Goal: Information Seeking & Learning: Learn about a topic

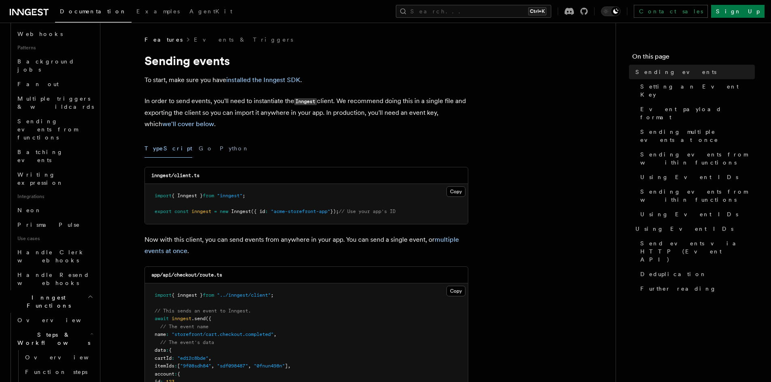
click at [641, 15] on div "Contact sales Sign Up" at bounding box center [660, 11] width 207 height 13
click at [587, 13] on icon at bounding box center [583, 11] width 7 height 7
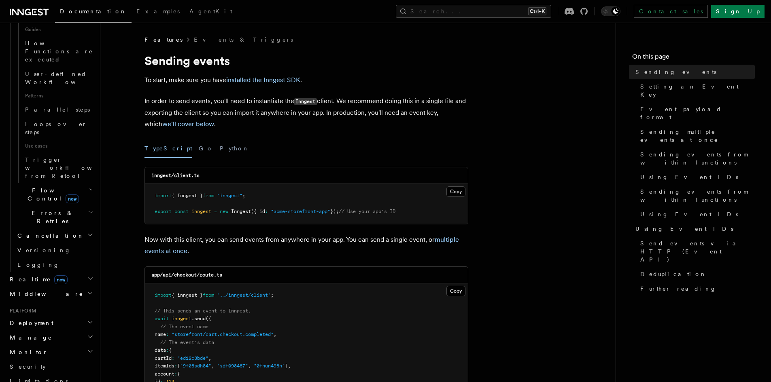
scroll to position [799, 0]
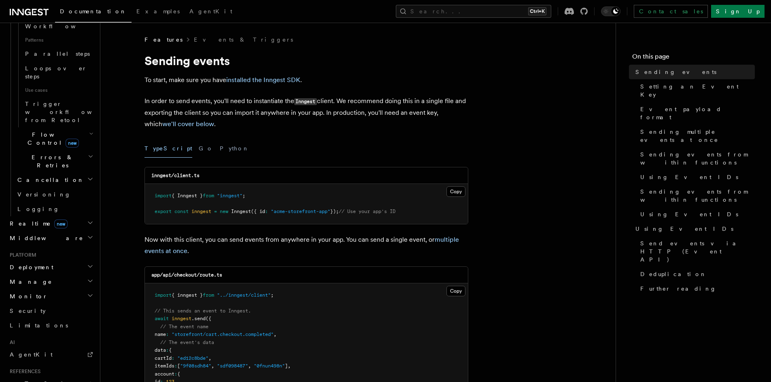
scroll to position [853, 0]
click at [87, 380] on icon "button" at bounding box center [90, 383] width 6 height 6
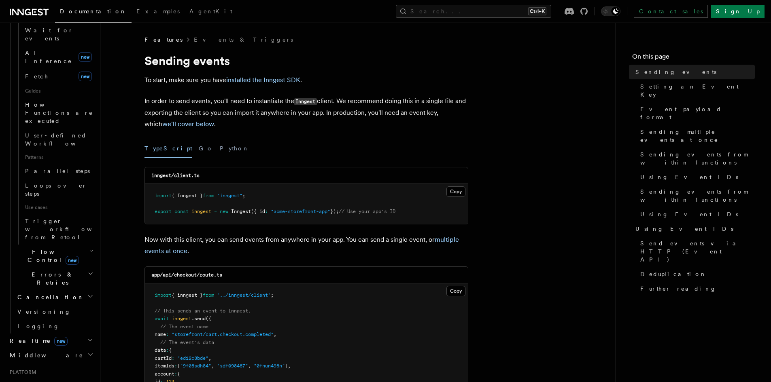
scroll to position [637, 0]
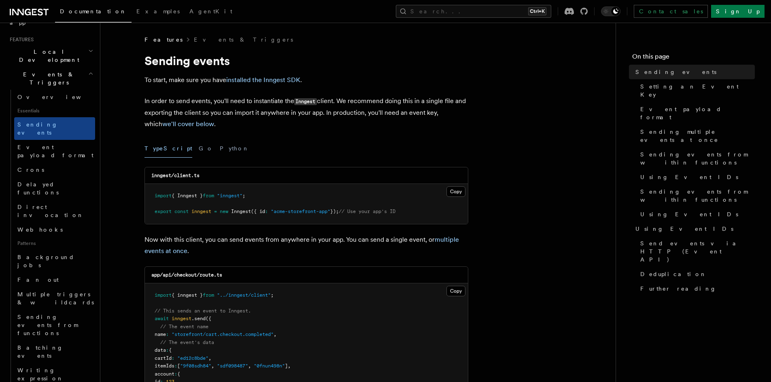
scroll to position [152, 0]
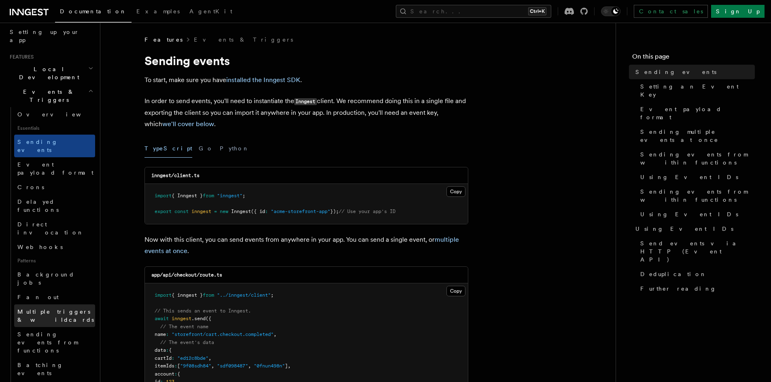
click at [66, 308] on span "Multiple triggers & wildcards" at bounding box center [56, 316] width 78 height 16
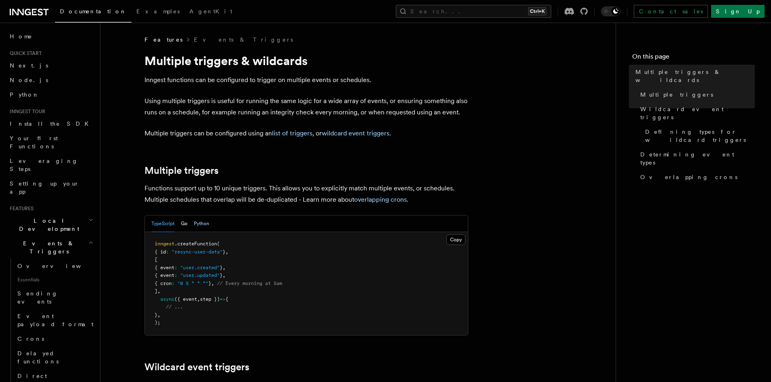
click at [198, 222] on button "Python" at bounding box center [201, 224] width 15 height 17
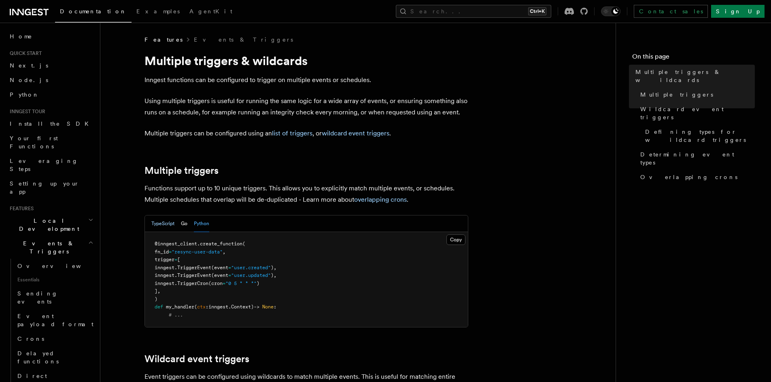
click at [157, 223] on button "TypeScript" at bounding box center [162, 224] width 23 height 17
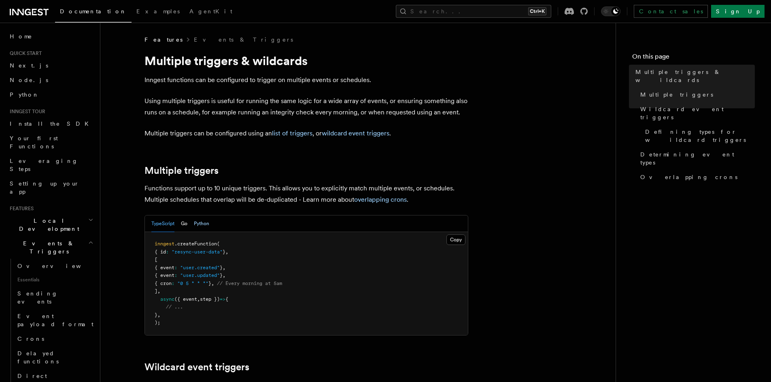
click at [205, 223] on button "Python" at bounding box center [201, 224] width 15 height 17
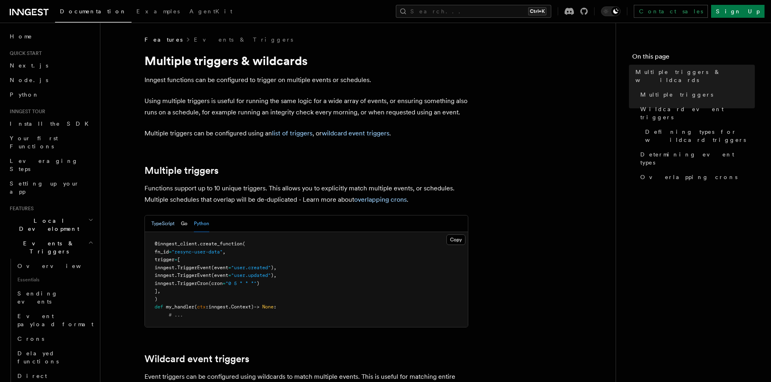
click at [168, 226] on button "TypeScript" at bounding box center [162, 224] width 23 height 17
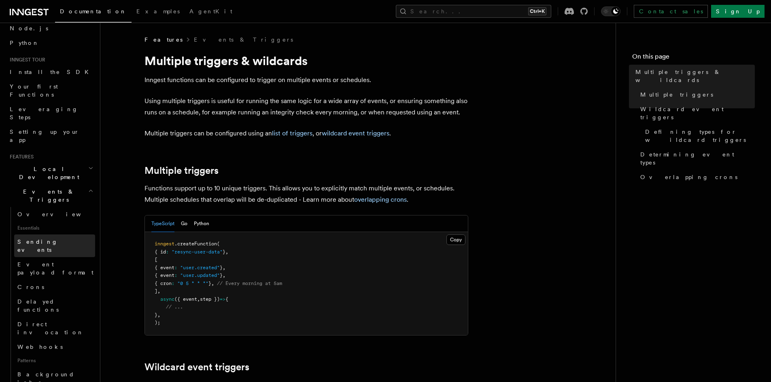
scroll to position [108, 0]
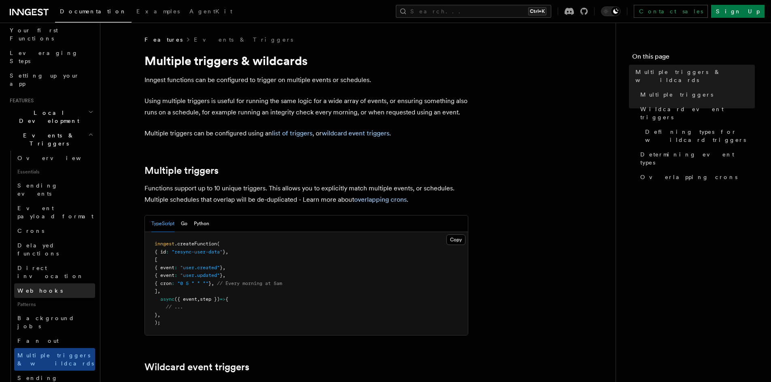
click at [53, 284] on link "Webhooks" at bounding box center [54, 291] width 81 height 15
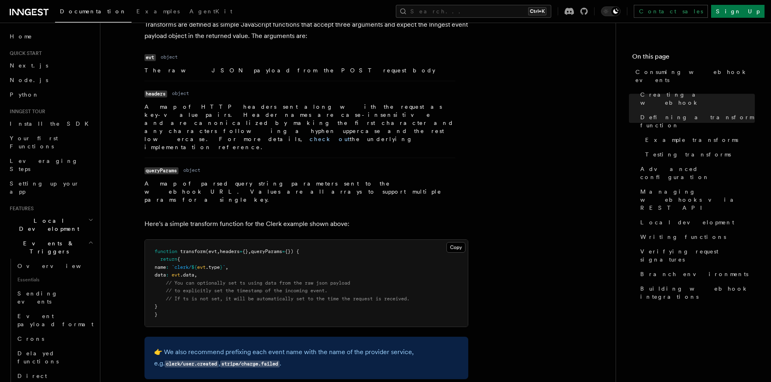
click at [88, 239] on icon "button" at bounding box center [90, 242] width 5 height 6
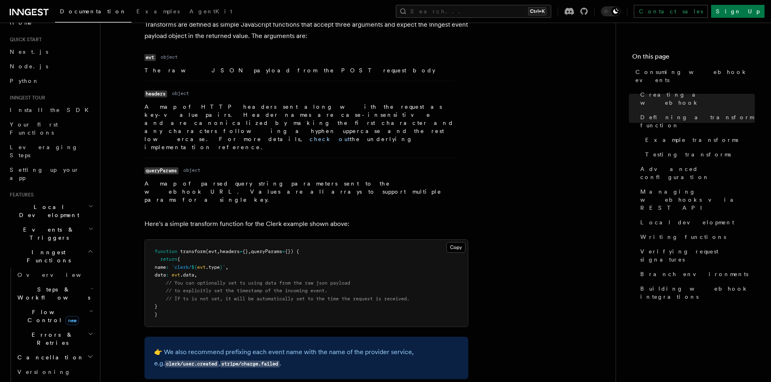
scroll to position [54, 0]
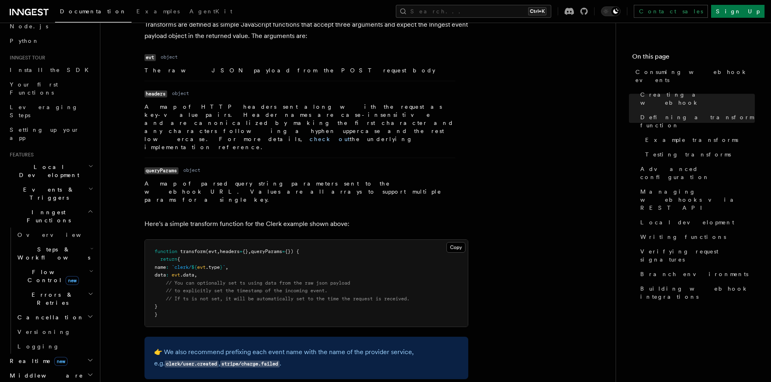
click at [88, 163] on icon "button" at bounding box center [90, 166] width 5 height 6
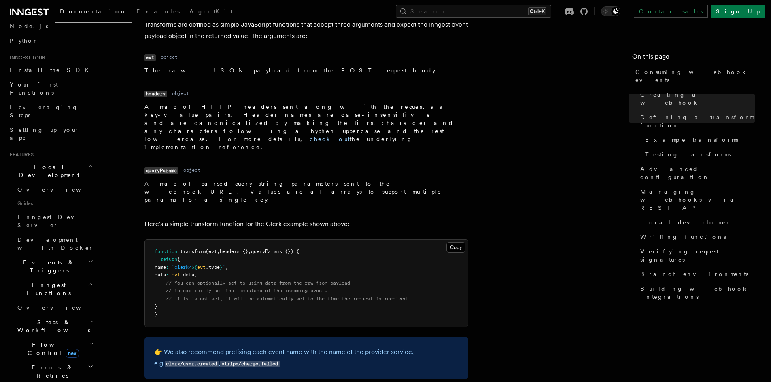
click at [88, 163] on icon "button" at bounding box center [90, 166] width 5 height 6
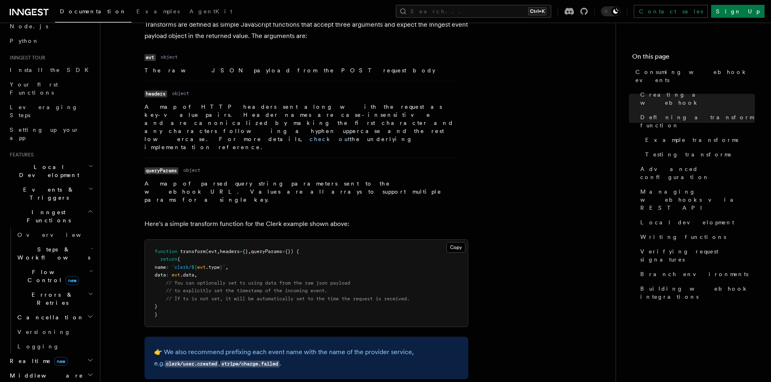
click at [86, 182] on h2 "Events & Triggers" at bounding box center [50, 193] width 89 height 23
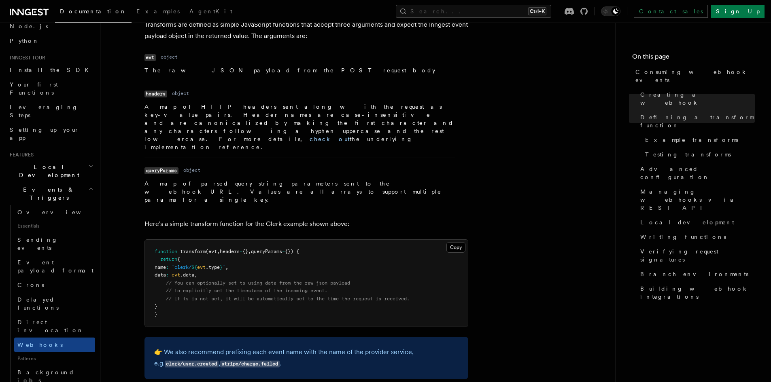
click at [88, 186] on icon "button" at bounding box center [90, 189] width 5 height 6
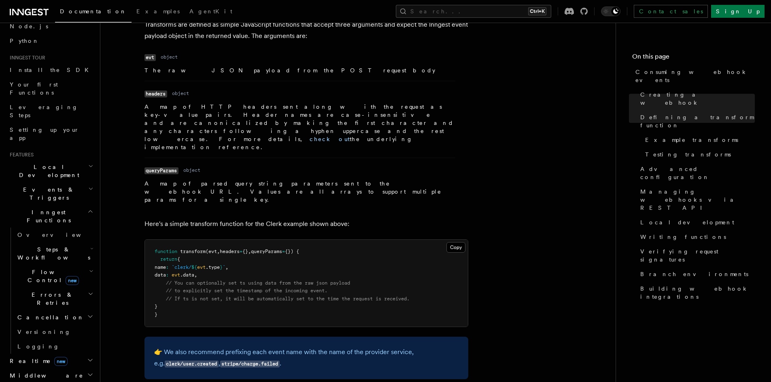
click at [90, 246] on icon "button" at bounding box center [91, 249] width 3 height 6
click at [53, 265] on link "Overview" at bounding box center [58, 272] width 73 height 15
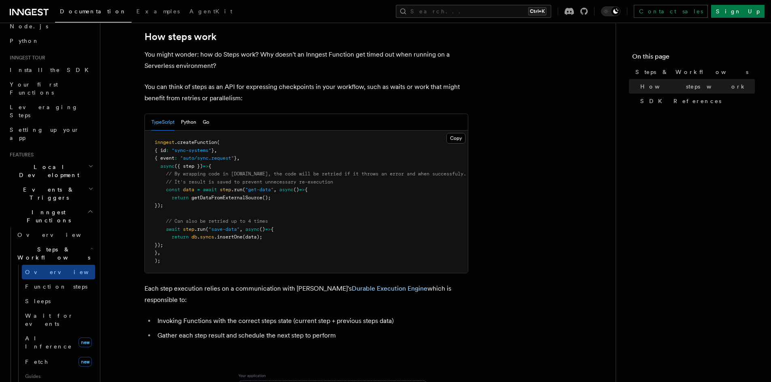
scroll to position [539, 0]
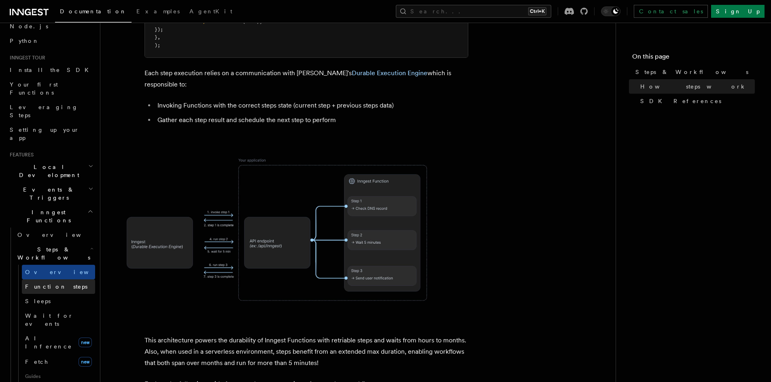
click at [68, 280] on link "Function steps" at bounding box center [58, 287] width 73 height 15
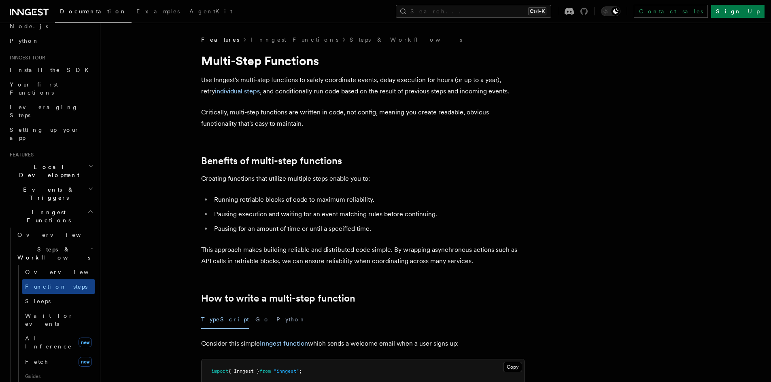
click at [587, 12] on icon at bounding box center [583, 11] width 7 height 7
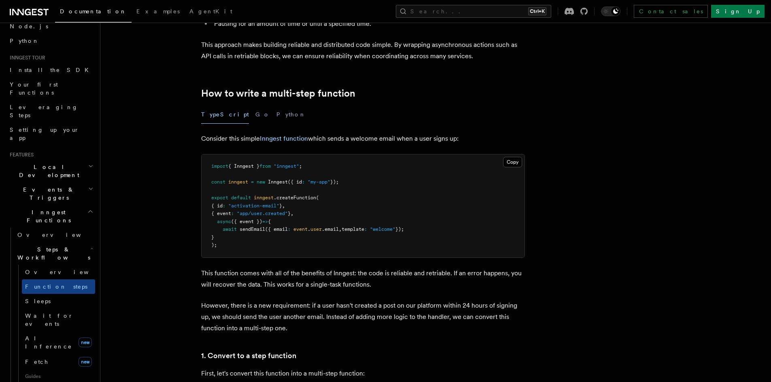
scroll to position [162, 0]
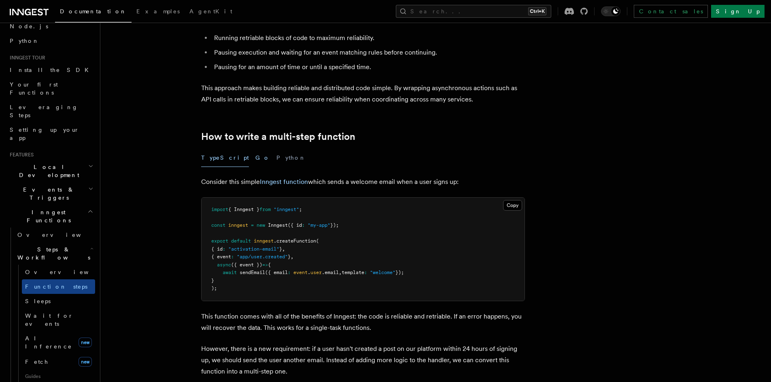
click at [255, 156] on button "Go" at bounding box center [262, 158] width 15 height 18
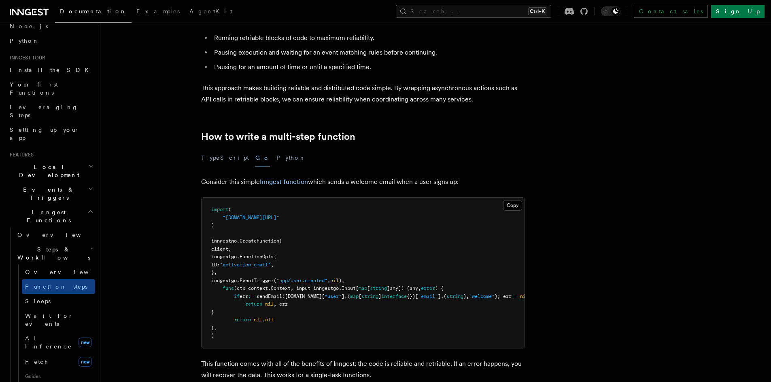
click at [269, 157] on div "TypeScript Go Python" at bounding box center [363, 158] width 324 height 18
click at [276, 157] on button "Python" at bounding box center [291, 158] width 30 height 18
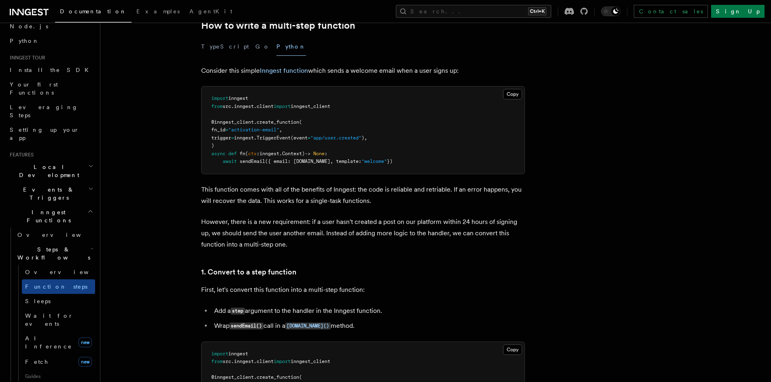
scroll to position [216, 0]
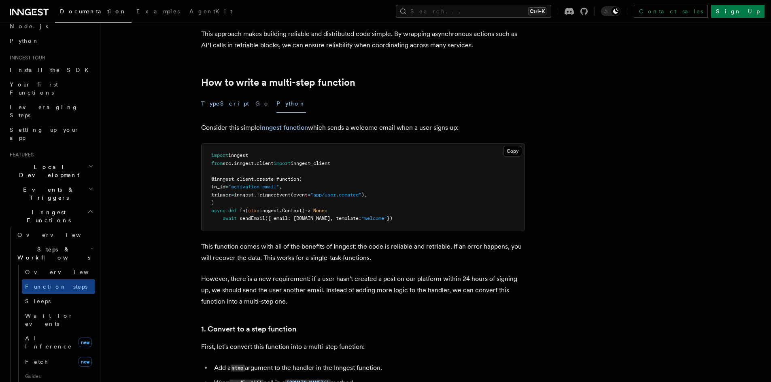
click at [225, 108] on button "TypeScript" at bounding box center [225, 104] width 48 height 18
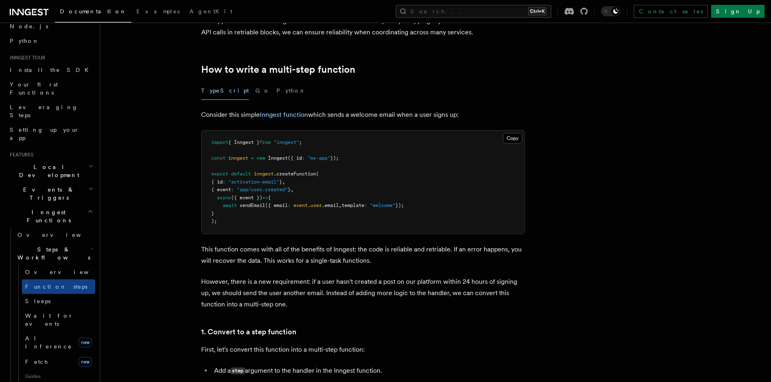
scroll to position [216, 0]
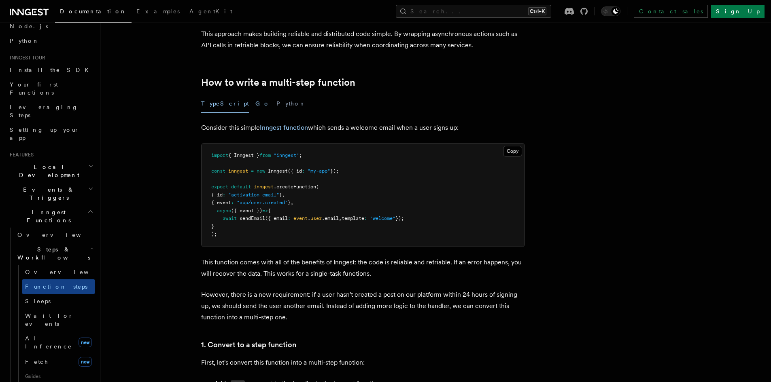
click at [255, 109] on button "Go" at bounding box center [262, 104] width 15 height 18
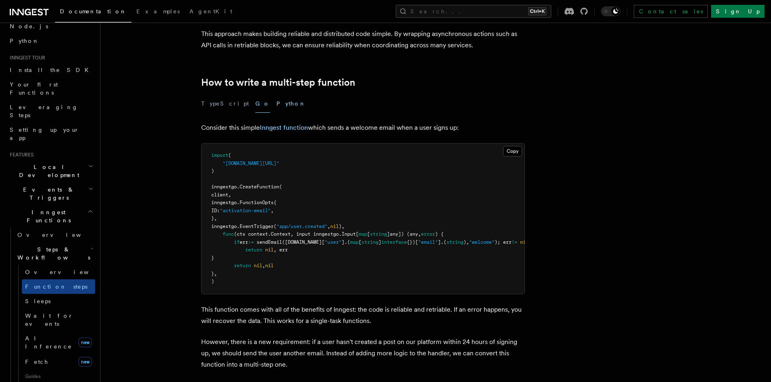
click at [276, 106] on button "Python" at bounding box center [291, 104] width 30 height 18
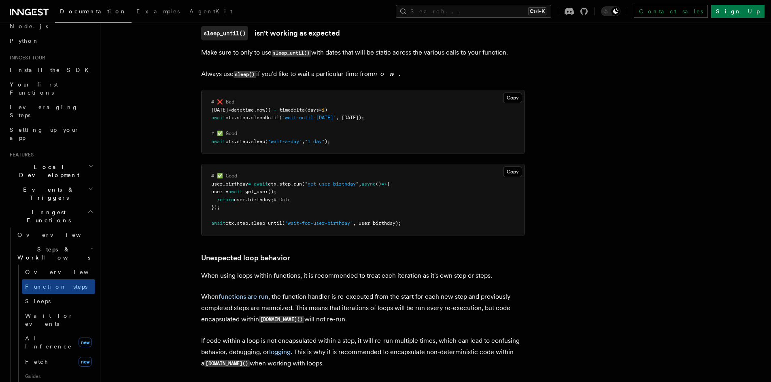
scroll to position [1834, 0]
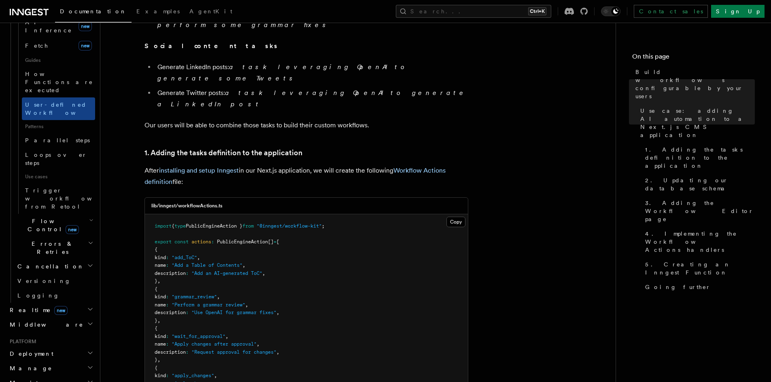
scroll to position [377, 0]
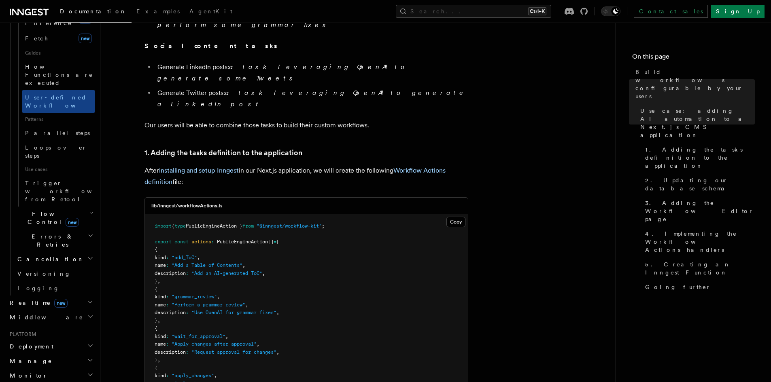
click at [83, 310] on h2 "Middleware" at bounding box center [50, 317] width 89 height 15
click at [87, 299] on icon "button" at bounding box center [90, 302] width 6 height 6
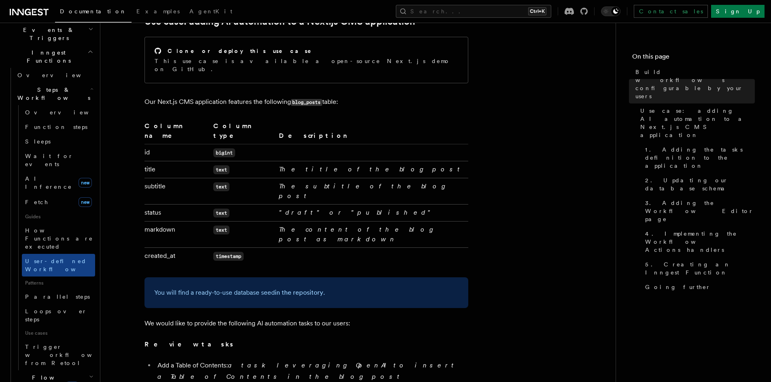
scroll to position [0, 0]
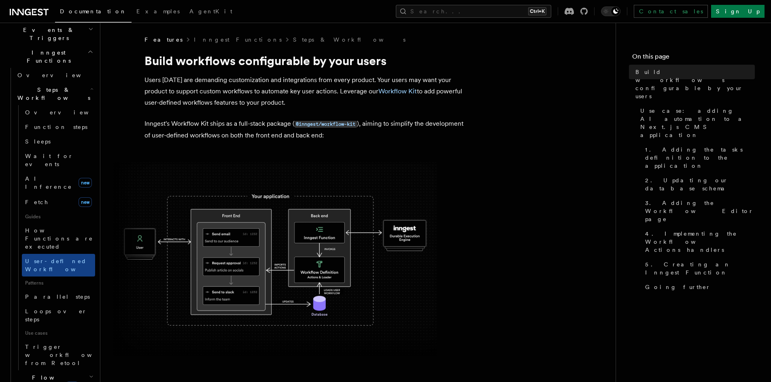
click at [38, 10] on icon at bounding box center [40, 11] width 5 height 7
